Goal: Information Seeking & Learning: Learn about a topic

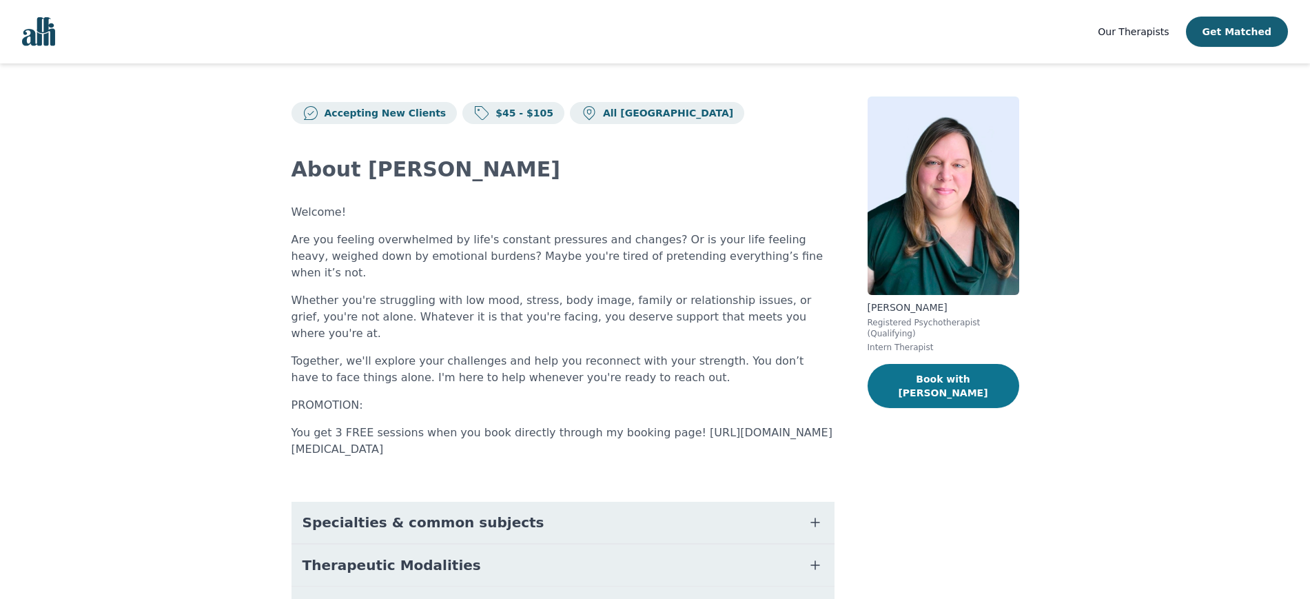
click at [972, 367] on button "Book with [PERSON_NAME]" at bounding box center [944, 386] width 152 height 44
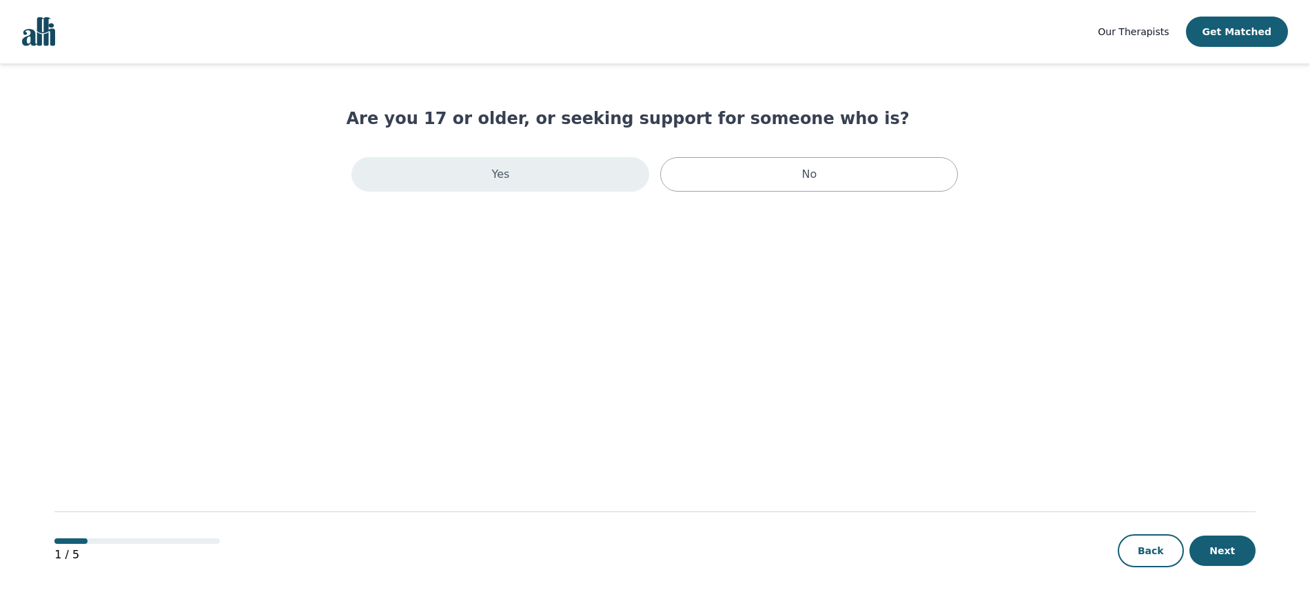
click at [506, 167] on p "Yes" at bounding box center [501, 174] width 18 height 17
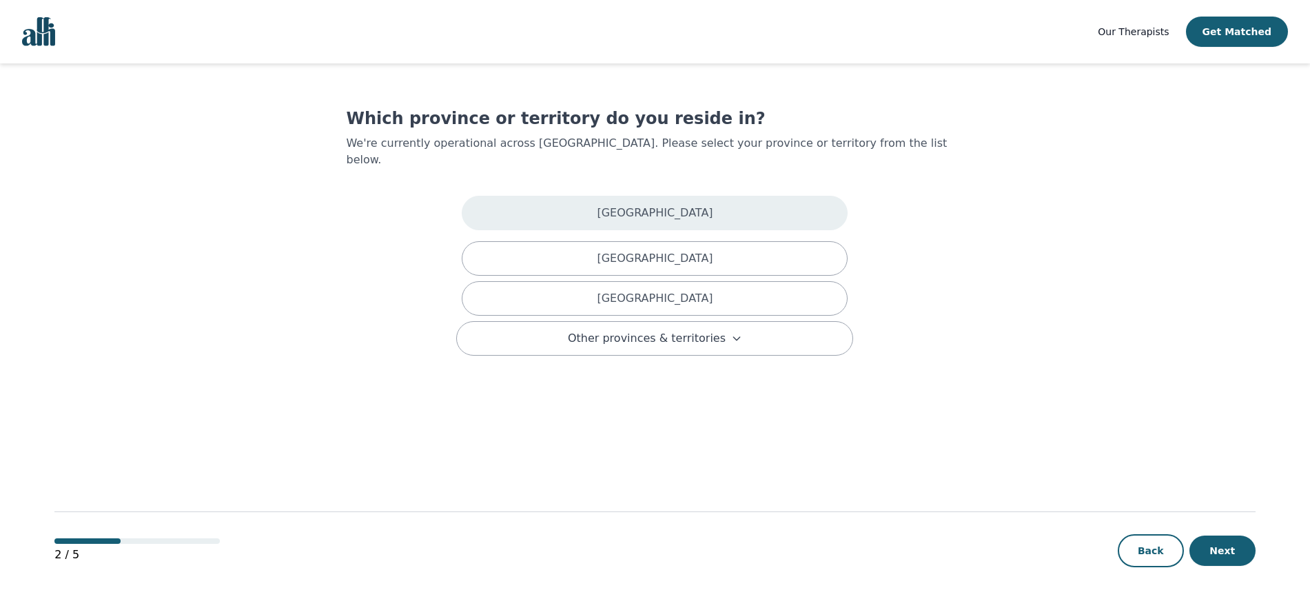
click at [572, 196] on div "[GEOGRAPHIC_DATA]" at bounding box center [655, 213] width 386 height 34
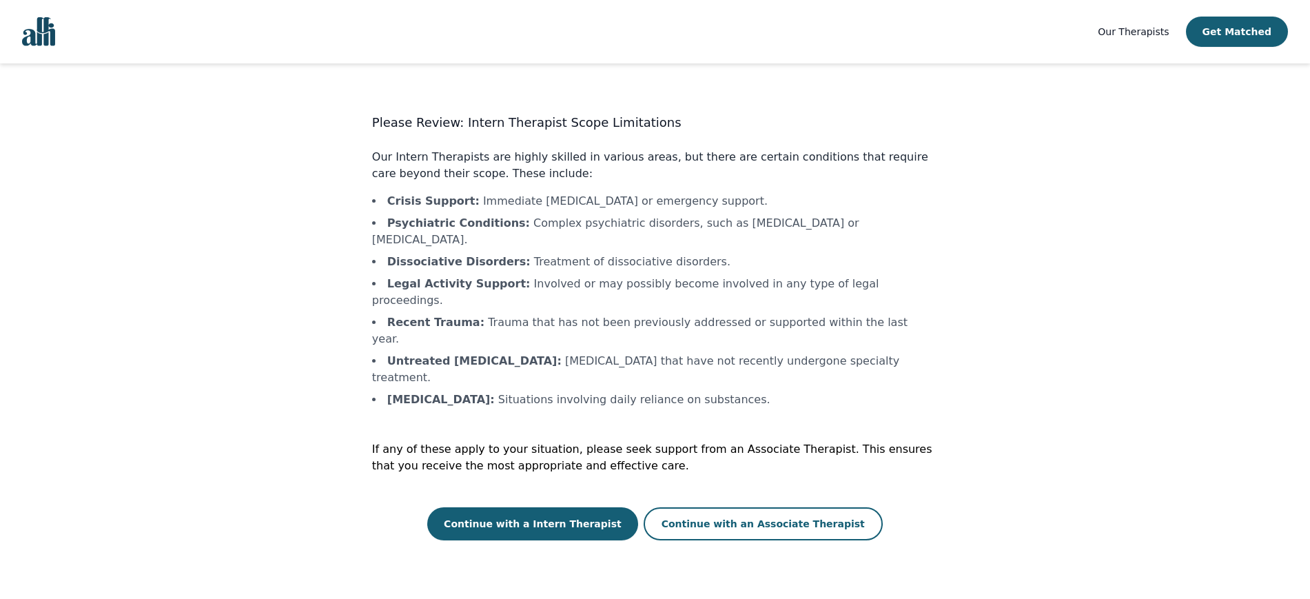
click at [1142, 30] on span "Our Therapists" at bounding box center [1133, 31] width 71 height 11
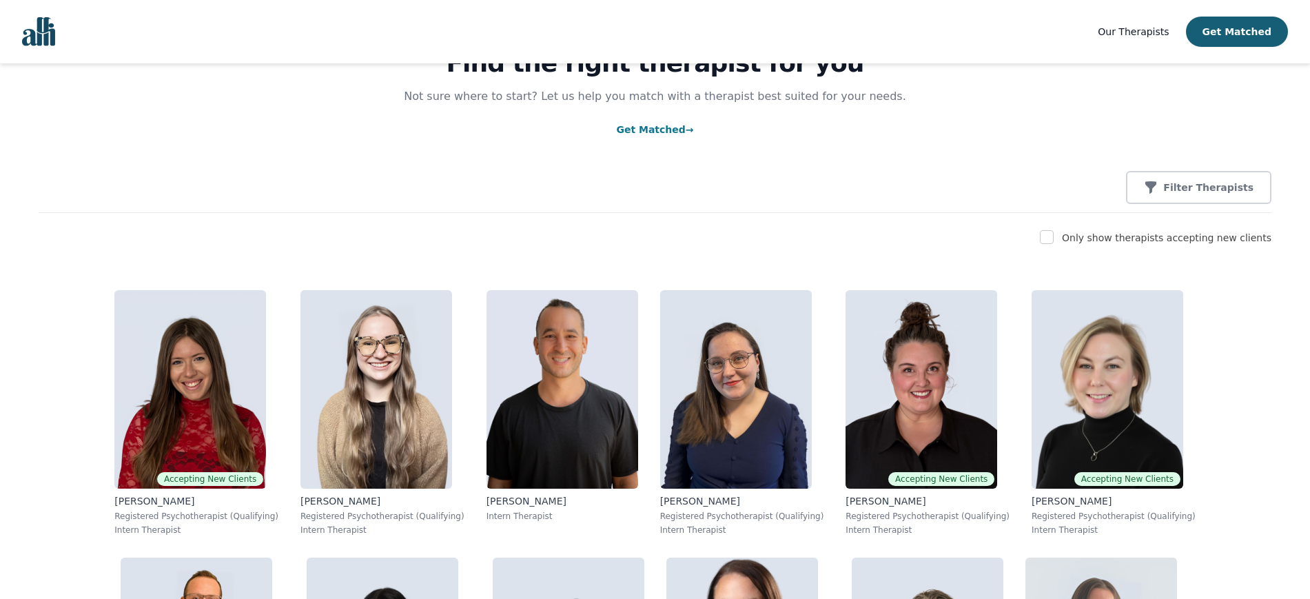
scroll to position [79, 0]
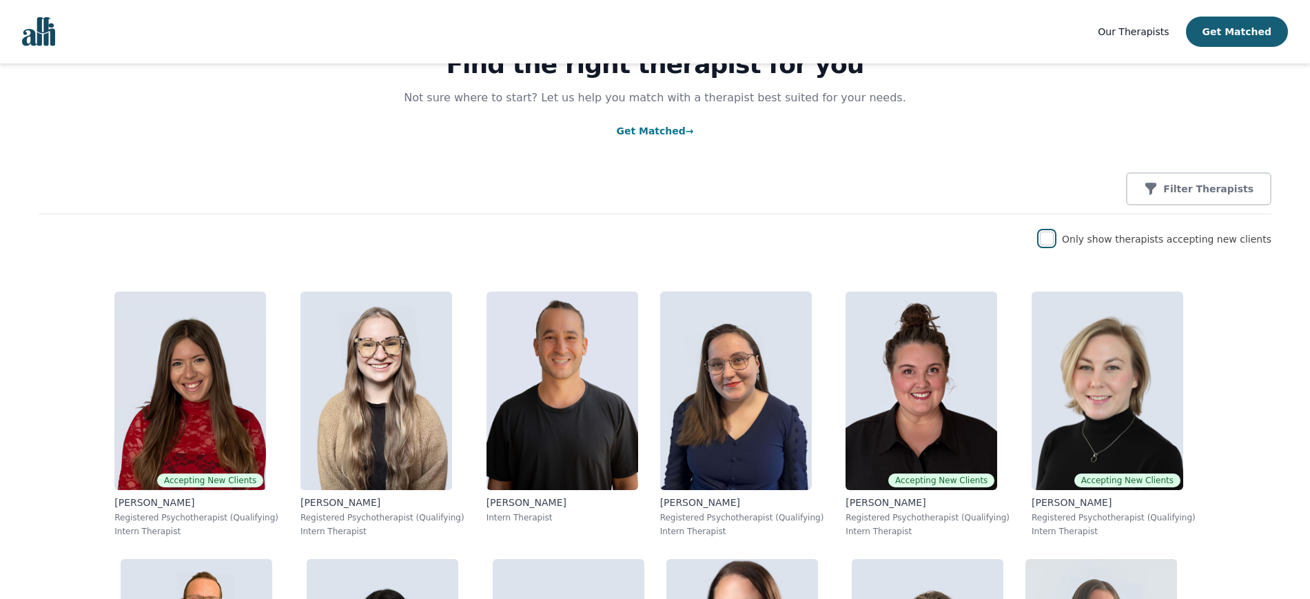
click at [1054, 241] on input "checkbox" at bounding box center [1047, 239] width 14 height 14
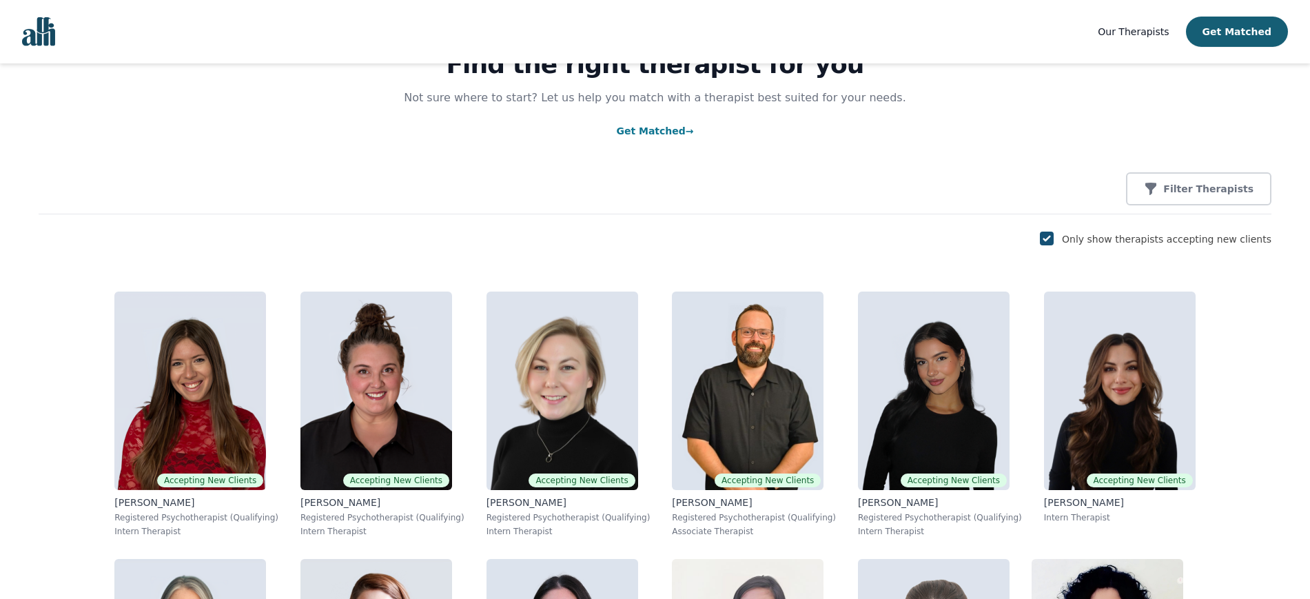
click at [1054, 238] on input "checkbox" at bounding box center [1047, 239] width 14 height 14
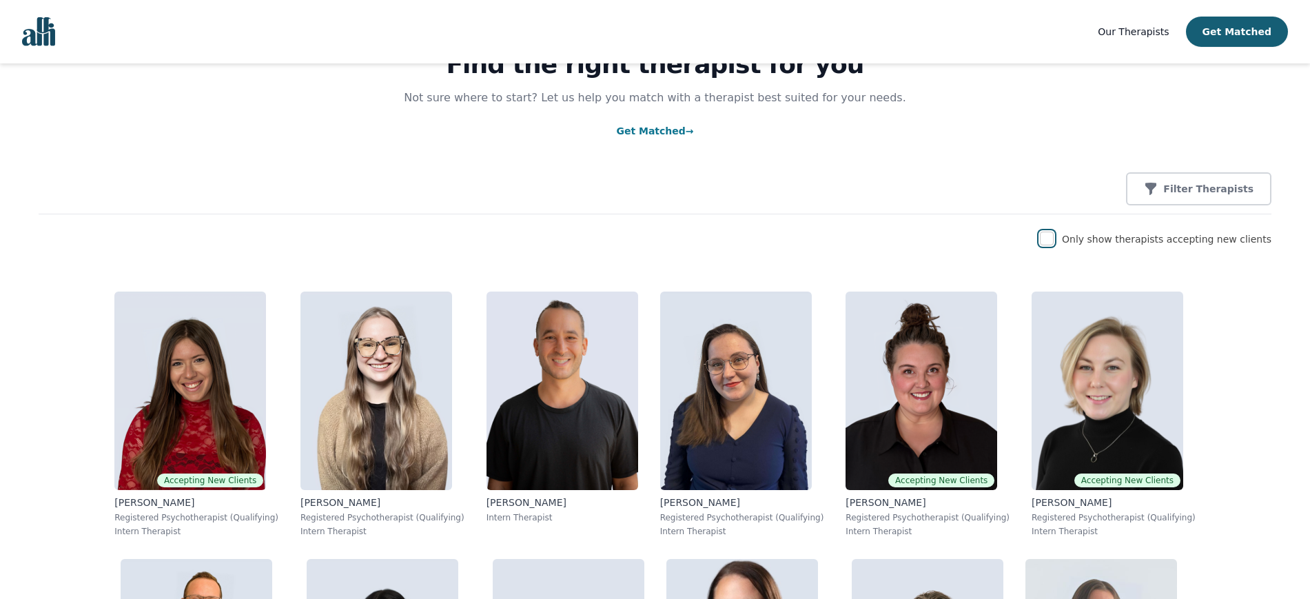
click at [1054, 238] on input "checkbox" at bounding box center [1047, 239] width 14 height 14
checkbox input "true"
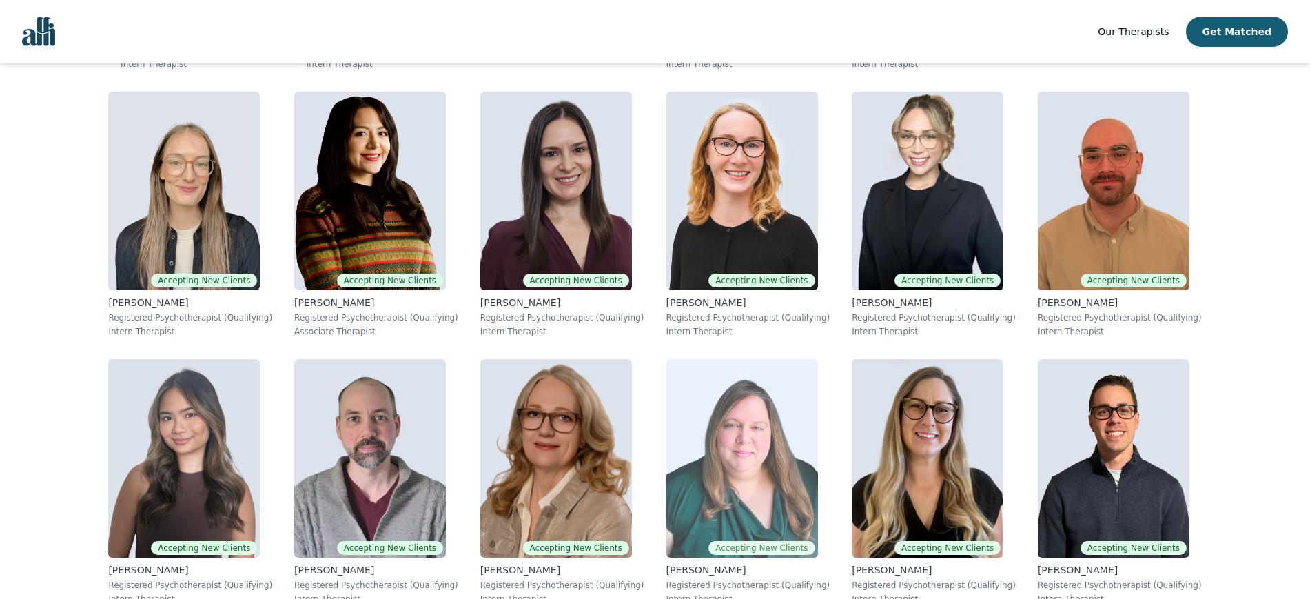
scroll to position [1081, 0]
click at [818, 358] on img at bounding box center [742, 457] width 152 height 198
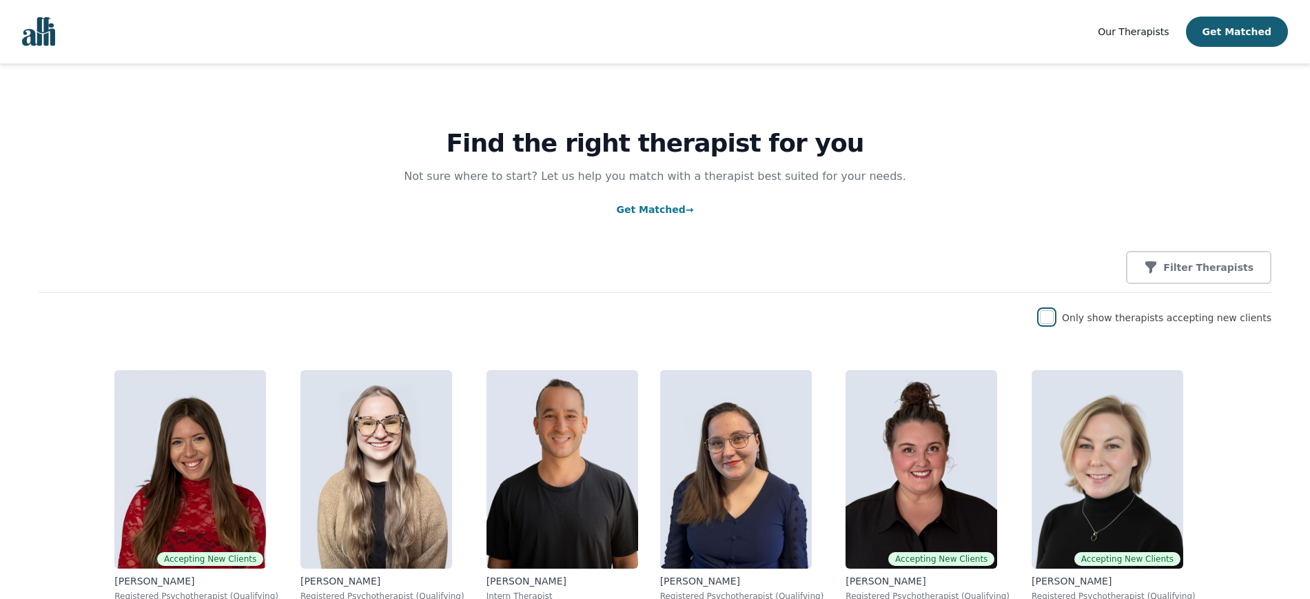
click at [1054, 315] on input "checkbox" at bounding box center [1047, 317] width 14 height 14
checkbox input "true"
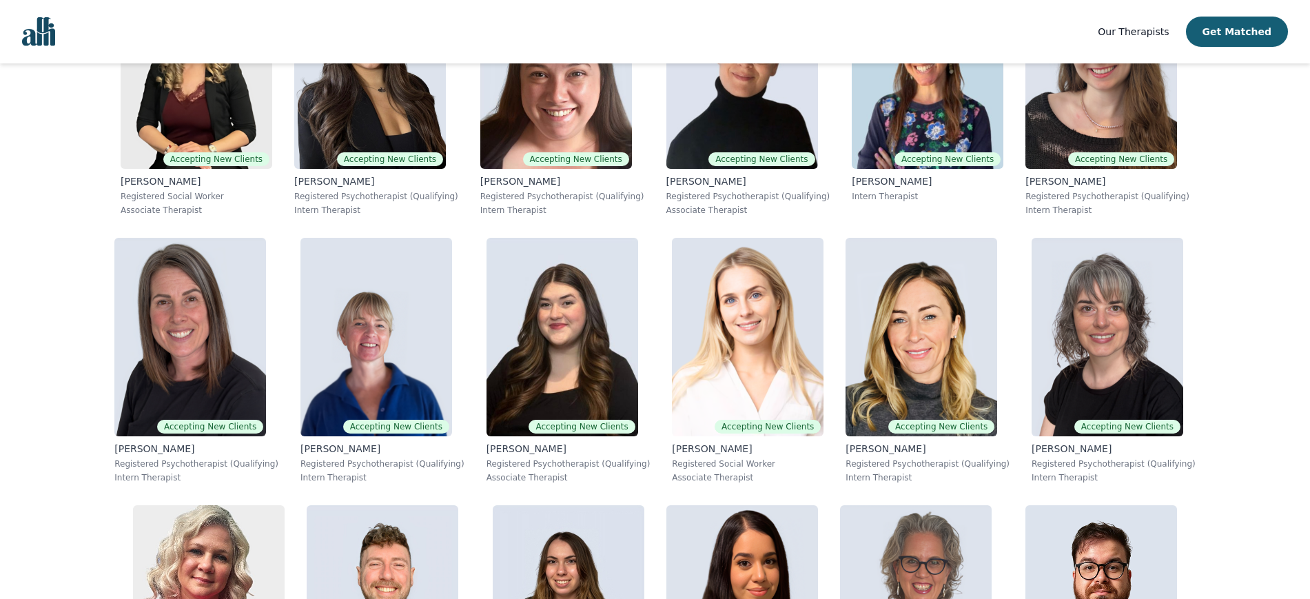
scroll to position [1754, 0]
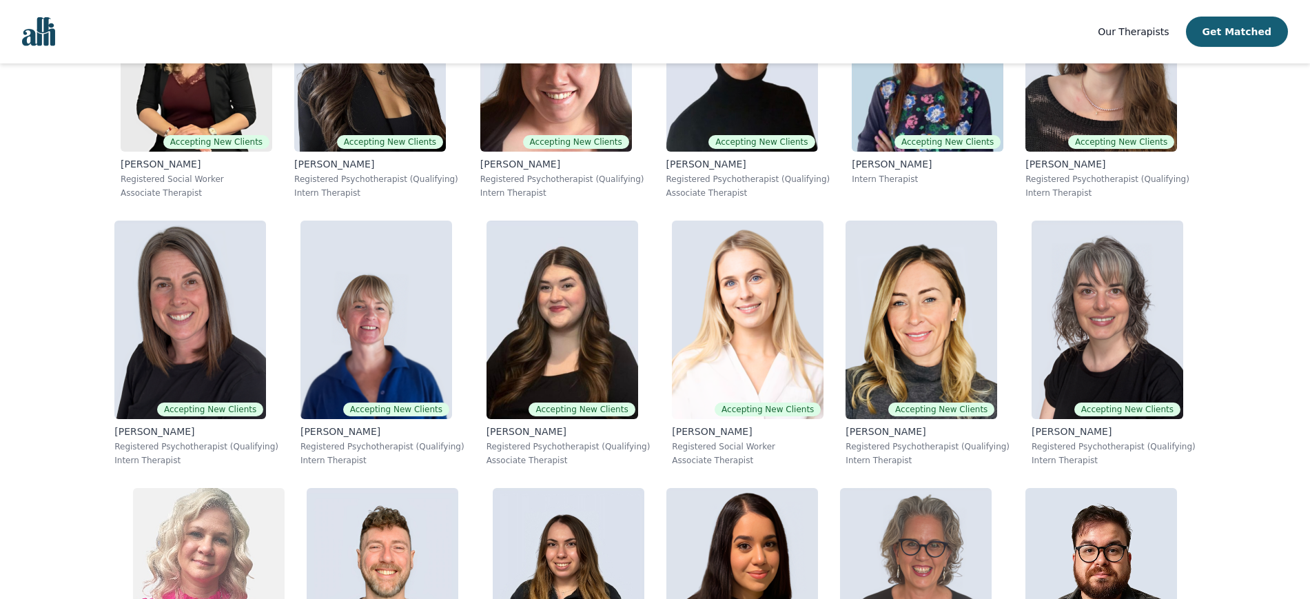
click at [133, 488] on img at bounding box center [209, 587] width 152 height 198
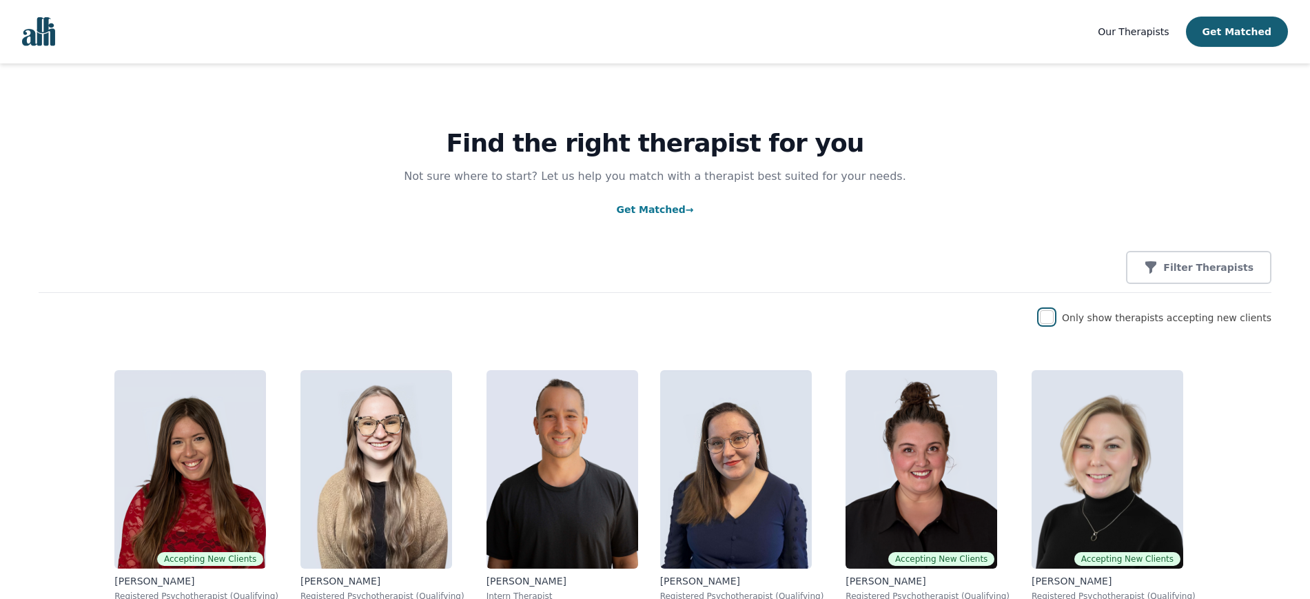
click at [1054, 318] on input "checkbox" at bounding box center [1047, 317] width 14 height 14
checkbox input "true"
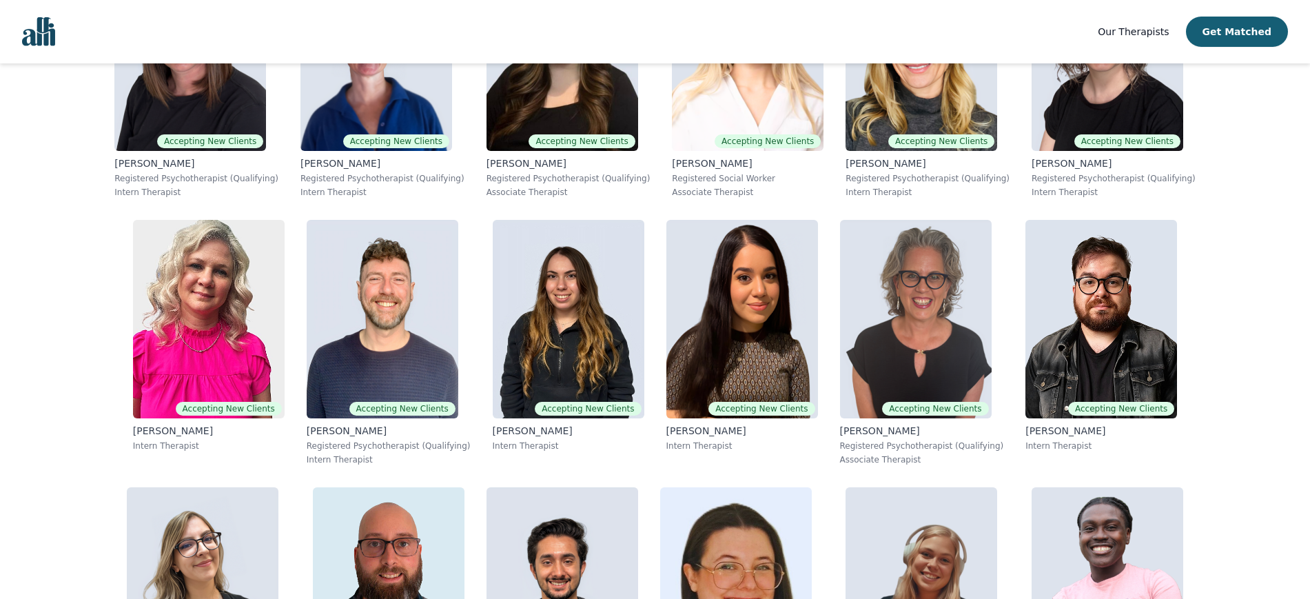
scroll to position [2002, 0]
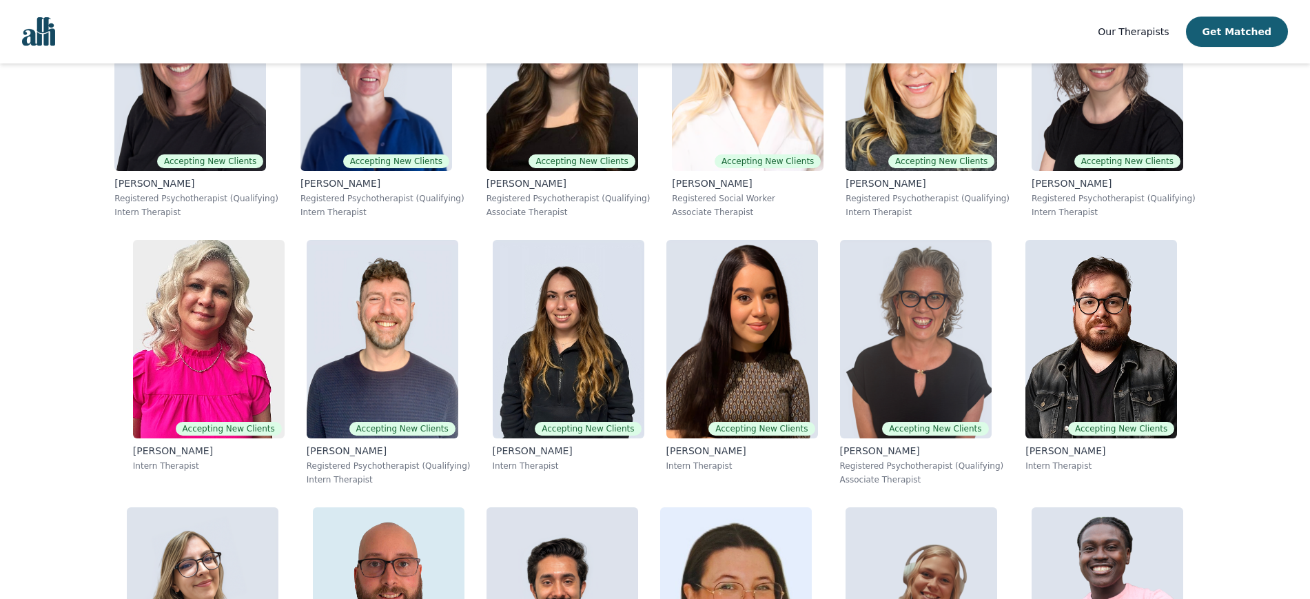
drag, startPoint x: 32, startPoint y: 384, endPoint x: 1303, endPoint y: 236, distance: 1279.2
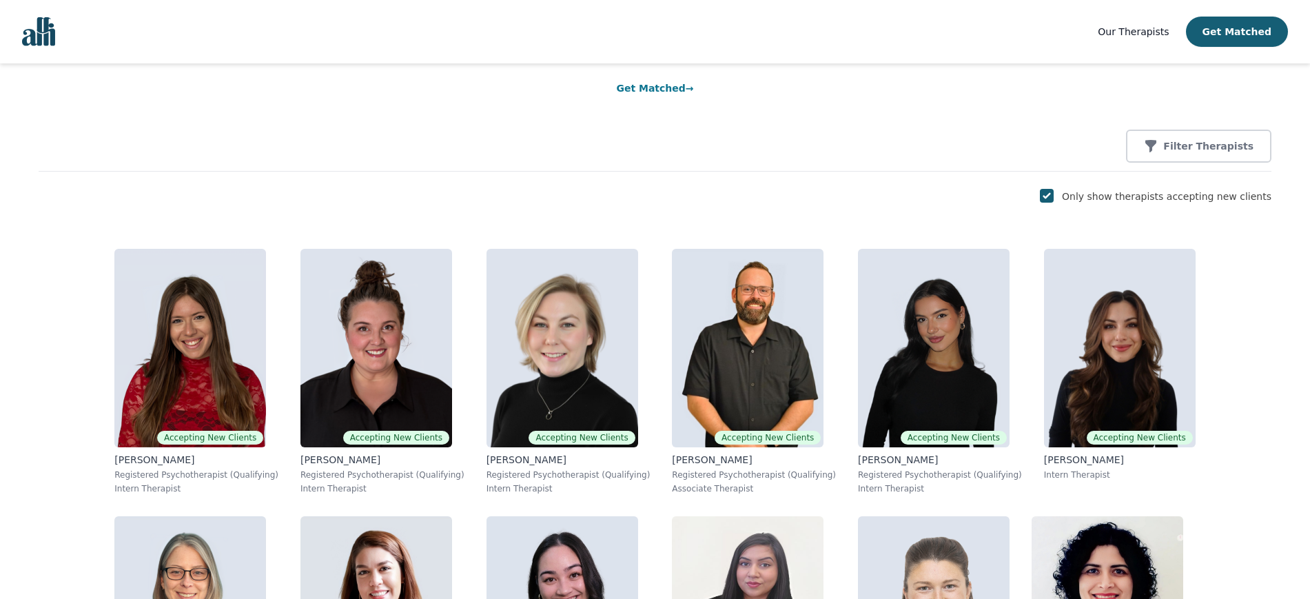
scroll to position [126, 0]
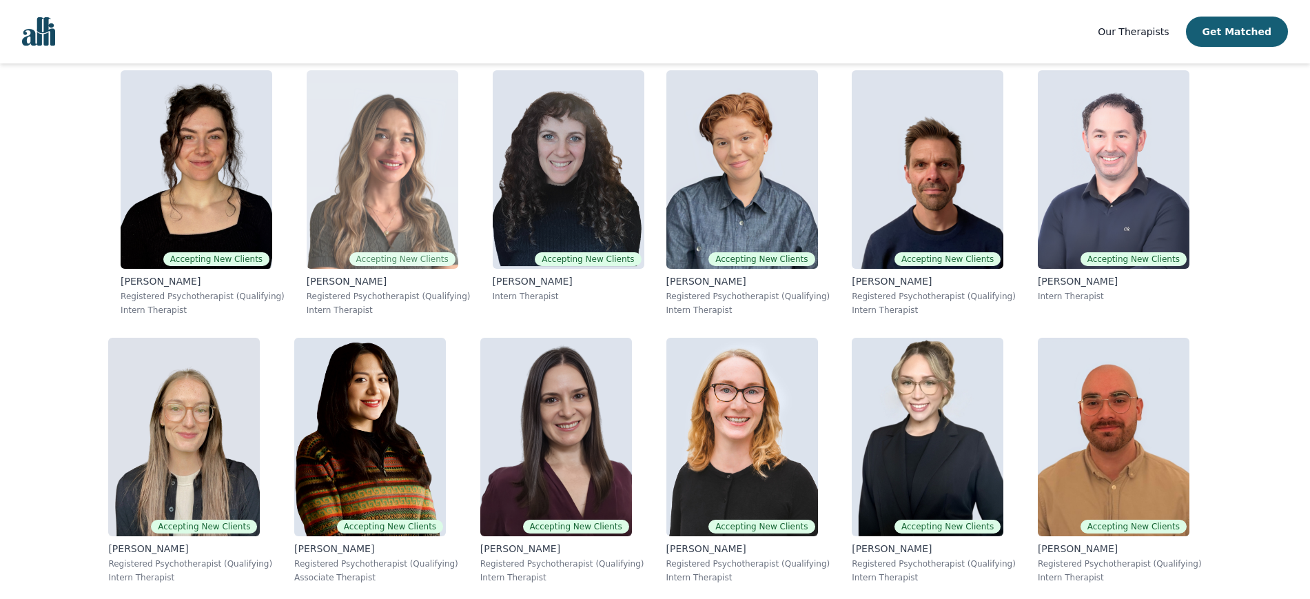
scroll to position [836, 0]
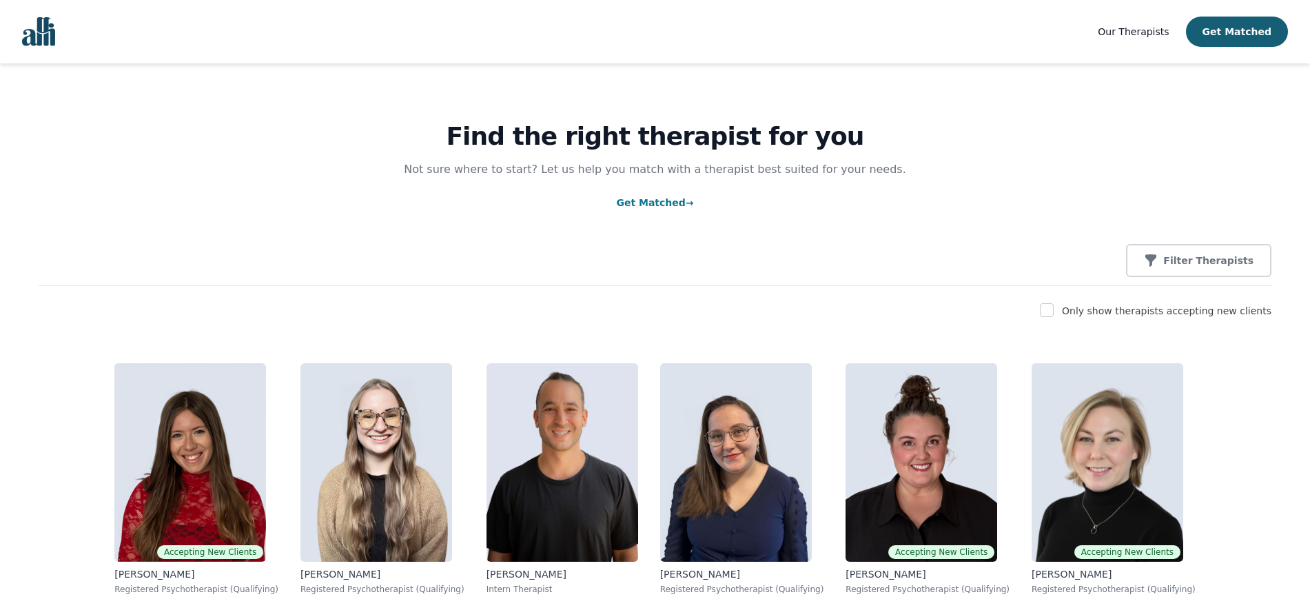
scroll to position [11, 0]
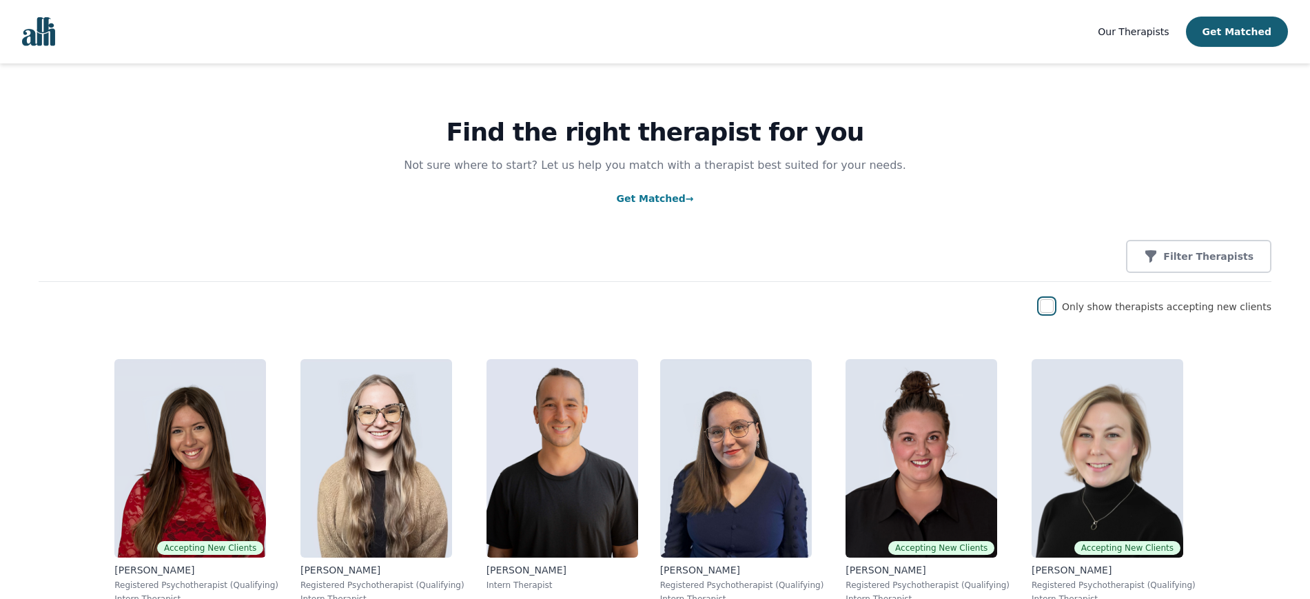
click at [1054, 307] on input "checkbox" at bounding box center [1047, 306] width 14 height 14
checkbox input "true"
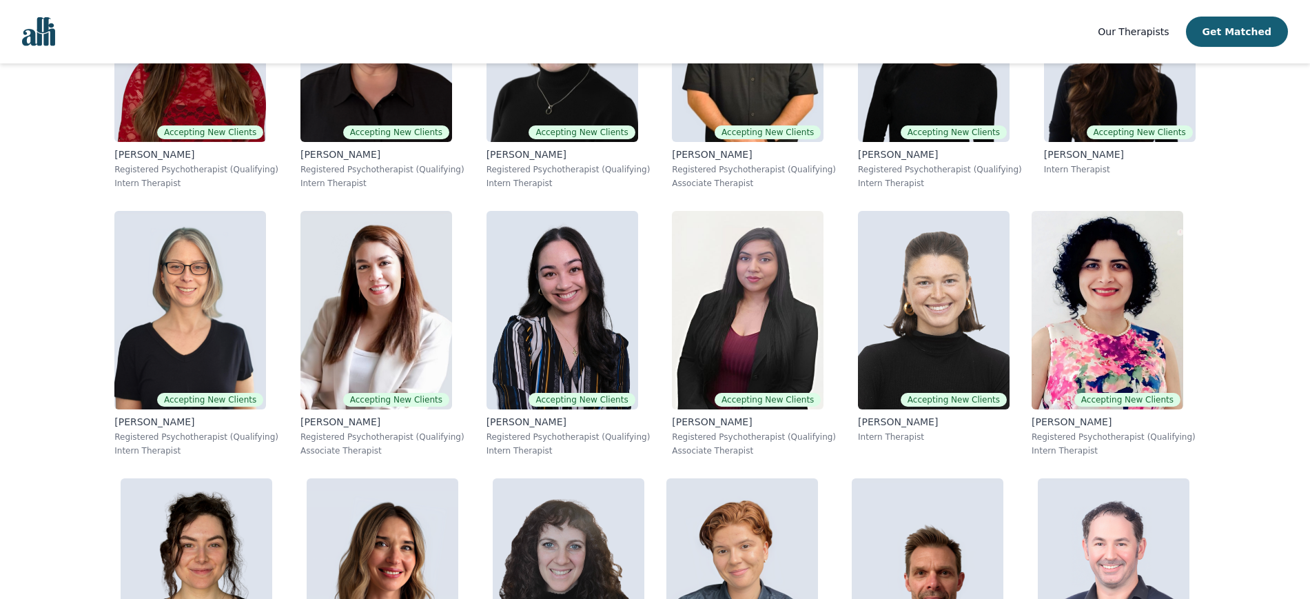
scroll to position [427, 0]
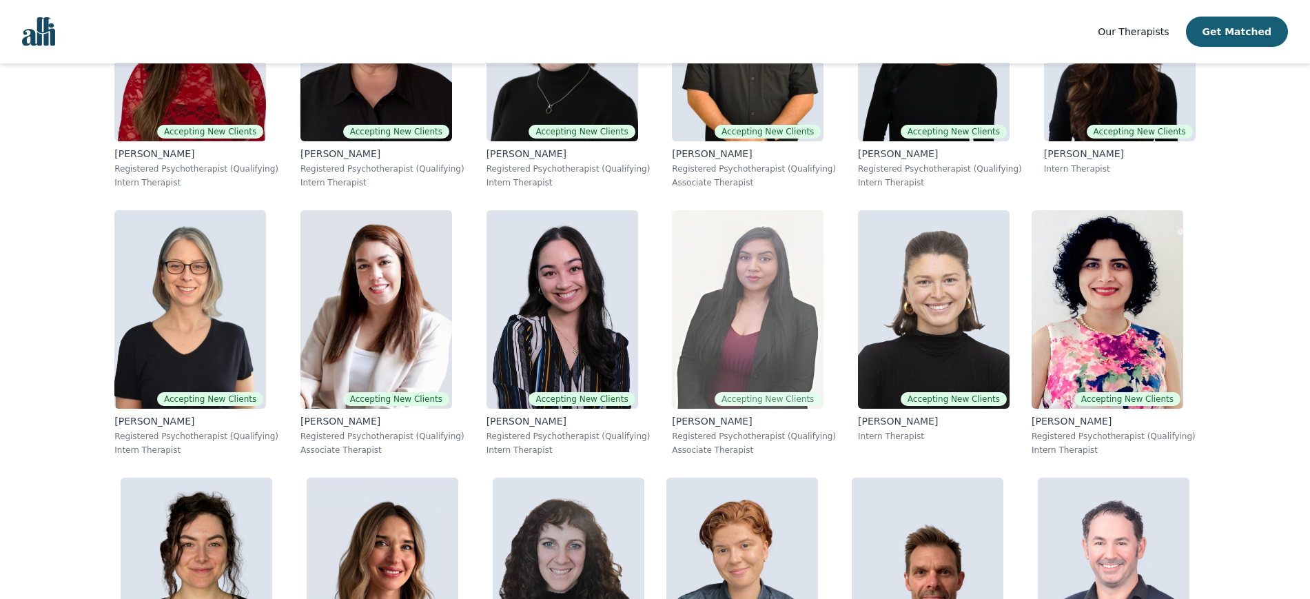
click at [672, 284] on img at bounding box center [748, 309] width 152 height 198
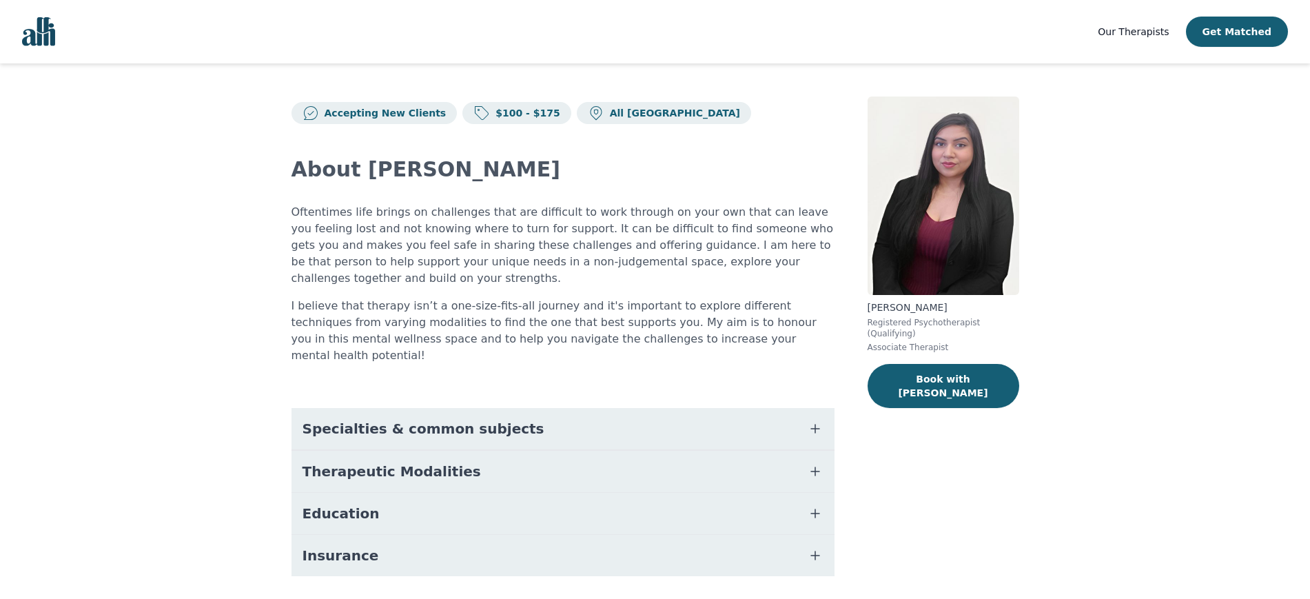
scroll to position [10, 0]
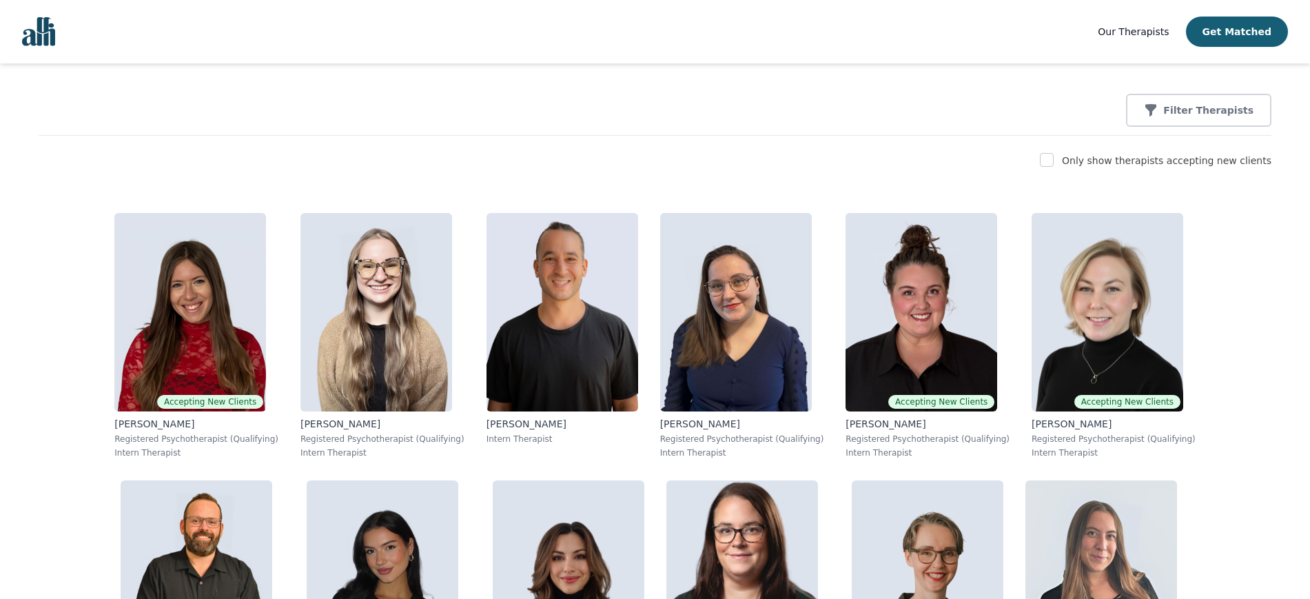
scroll to position [145, 0]
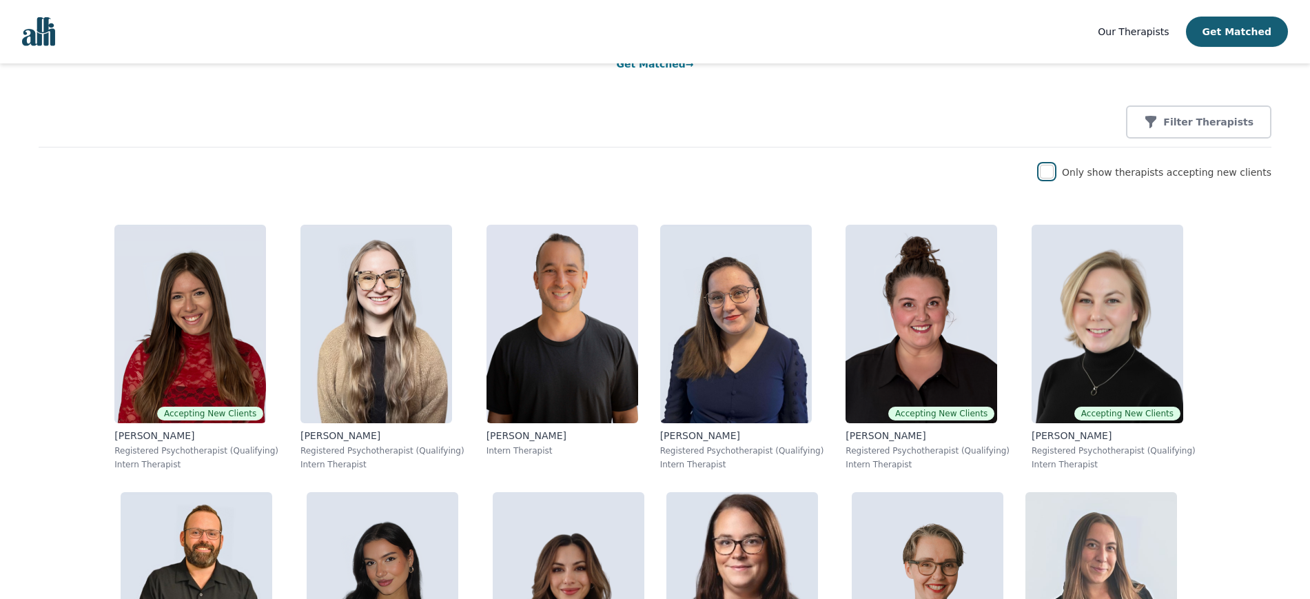
click at [1054, 171] on input "checkbox" at bounding box center [1047, 172] width 14 height 14
checkbox input "true"
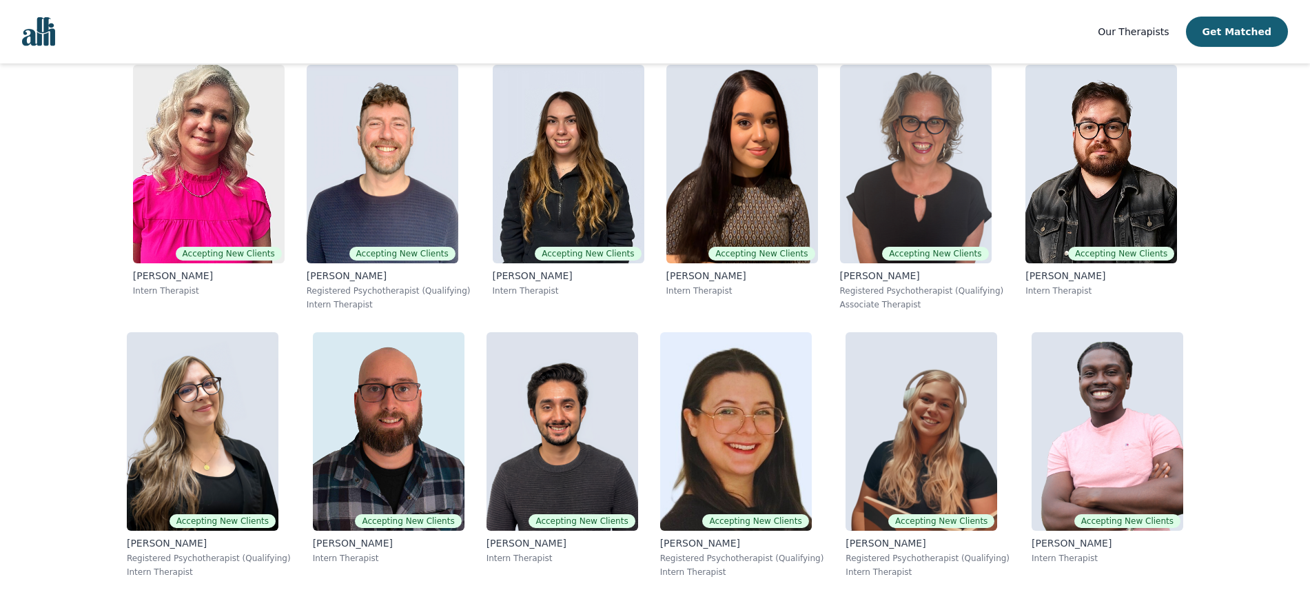
scroll to position [2177, 0]
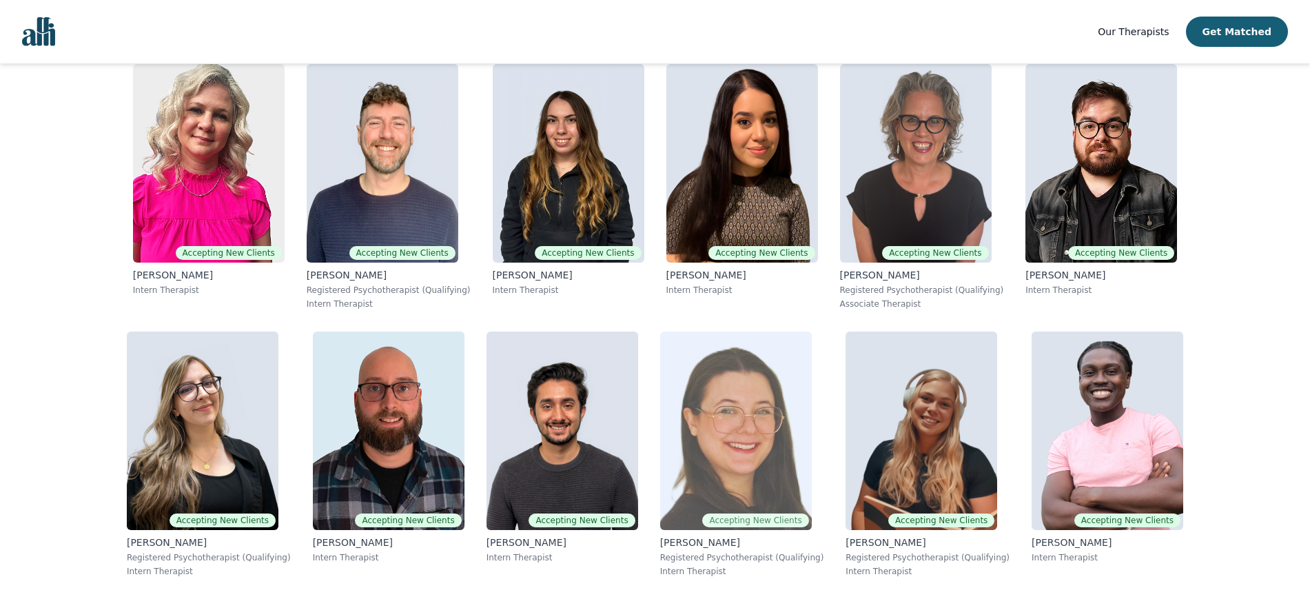
click at [660, 331] on img at bounding box center [736, 430] width 152 height 198
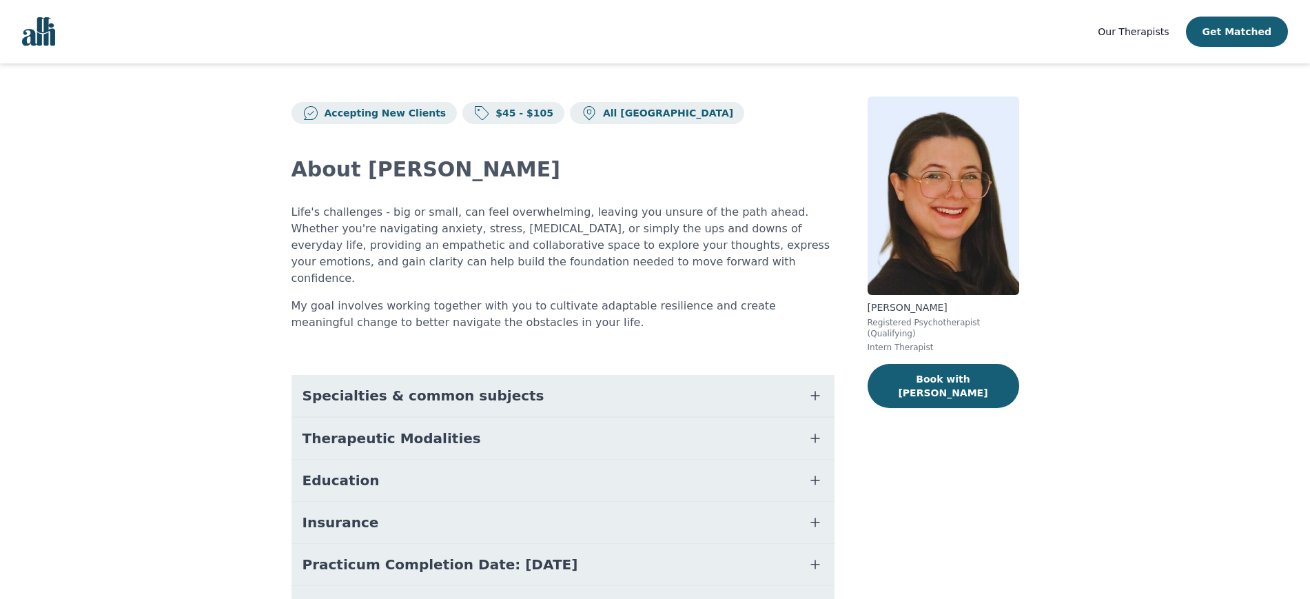
scroll to position [78, 0]
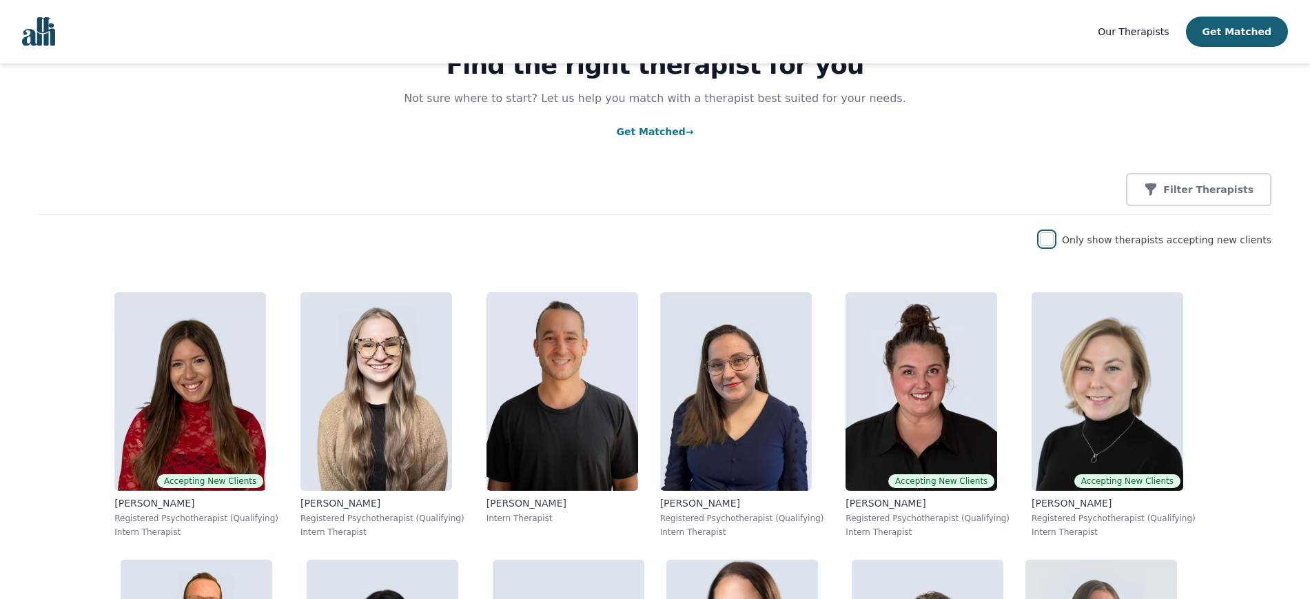
click at [1054, 239] on input "checkbox" at bounding box center [1047, 239] width 14 height 14
checkbox input "true"
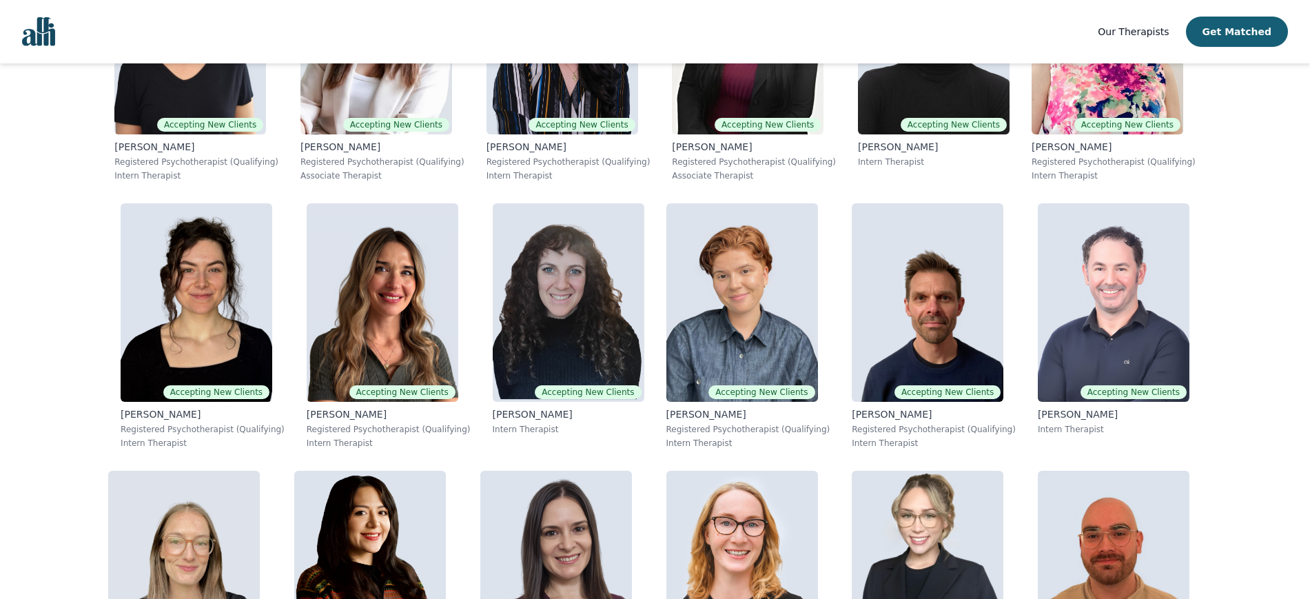
scroll to position [701, 0]
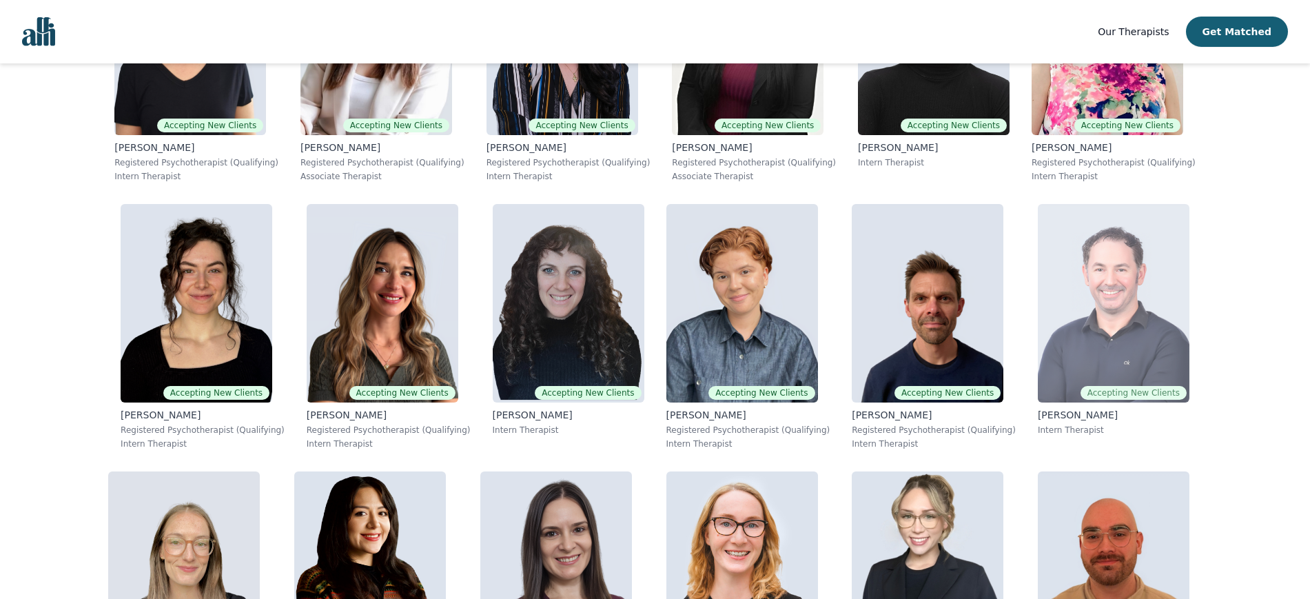
click at [1038, 325] on img at bounding box center [1114, 303] width 152 height 198
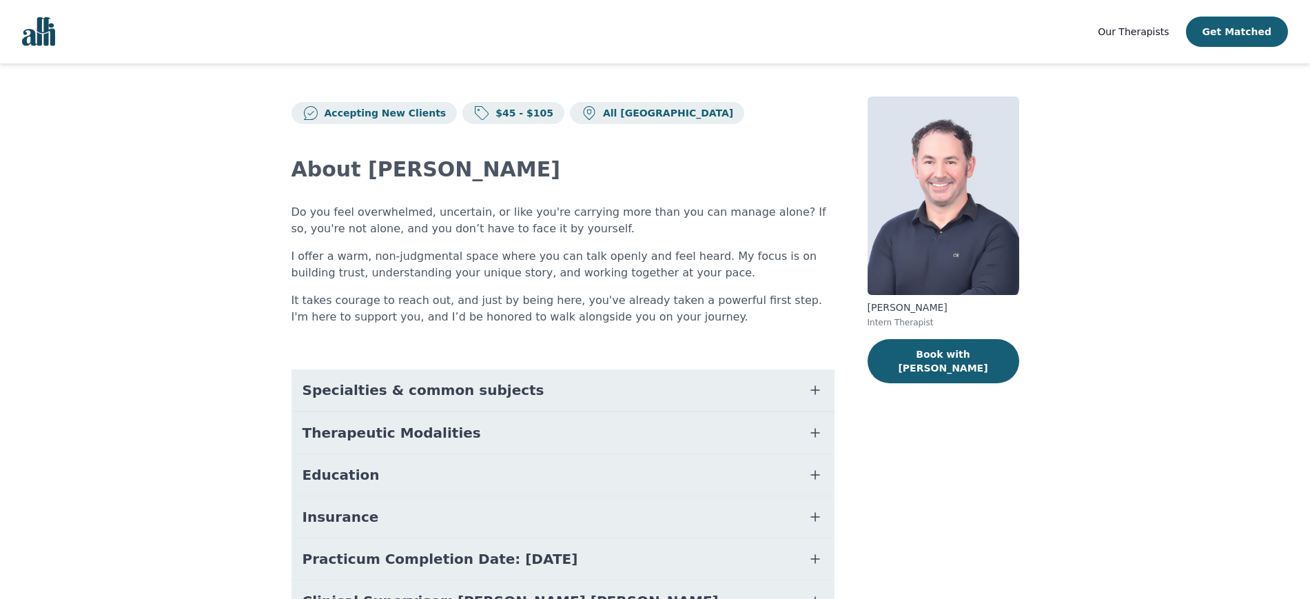
scroll to position [108, 0]
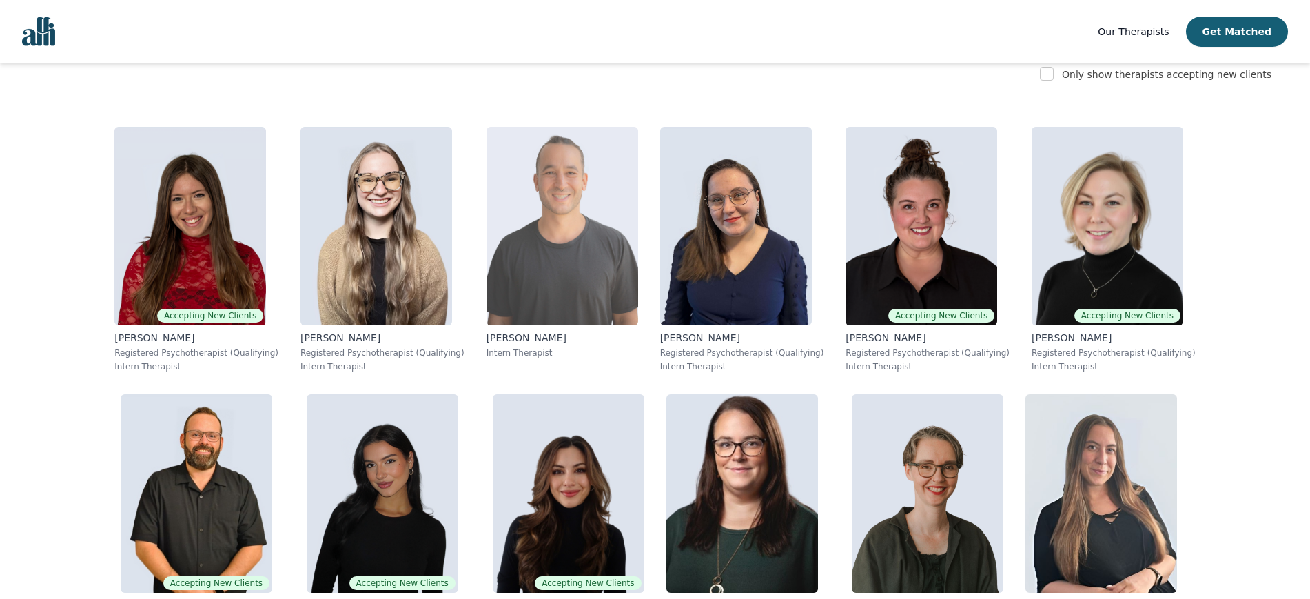
scroll to position [244, 0]
click at [486, 239] on img at bounding box center [562, 225] width 152 height 198
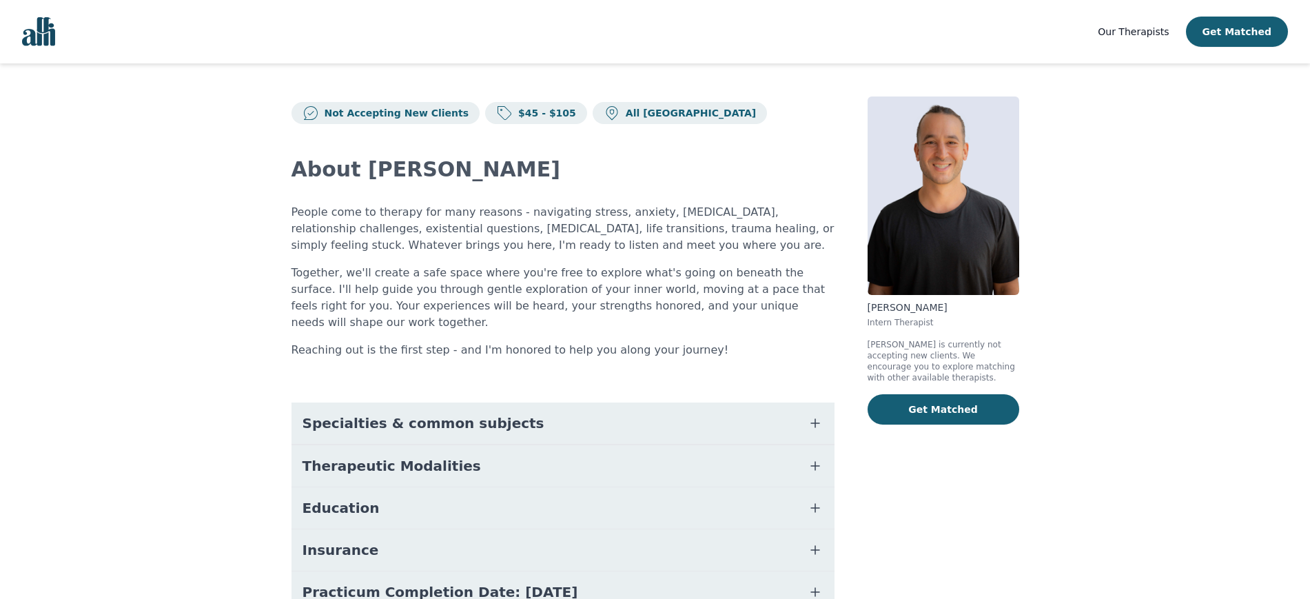
click at [568, 402] on button "Specialties & common subjects" at bounding box center [562, 422] width 543 height 41
